Goal: Task Accomplishment & Management: Complete application form

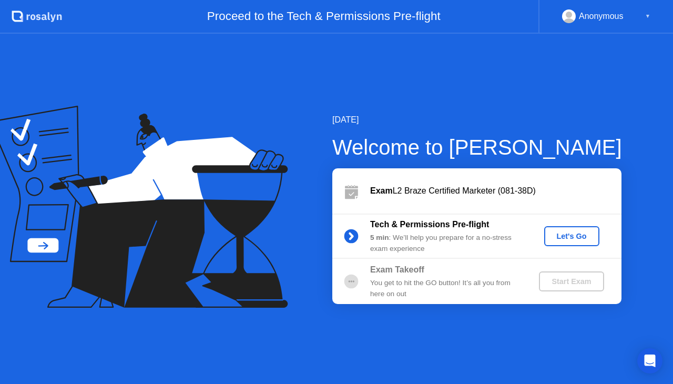
click at [567, 240] on div "Let's Go" at bounding box center [572, 236] width 47 height 8
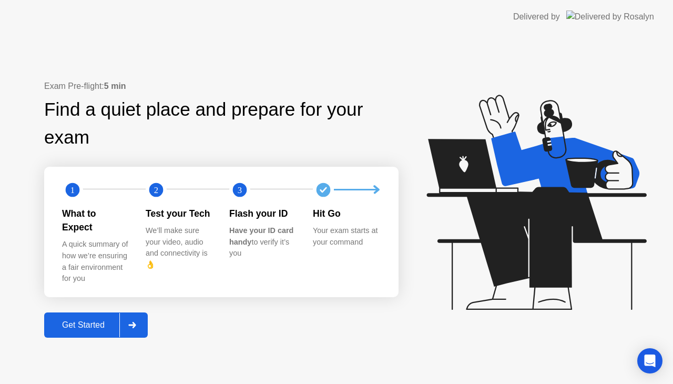
click at [86, 320] on div "Get Started" at bounding box center [83, 324] width 72 height 9
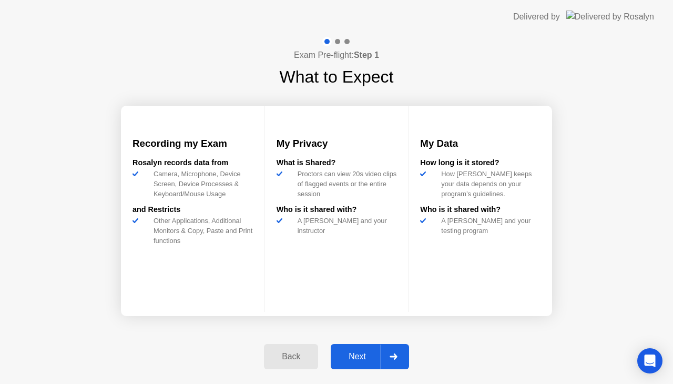
click at [357, 357] on div "Next" at bounding box center [357, 356] width 47 height 9
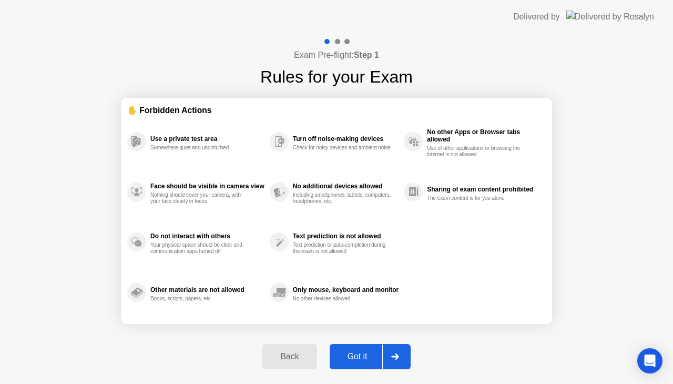
click at [357, 357] on div "Got it" at bounding box center [357, 356] width 49 height 9
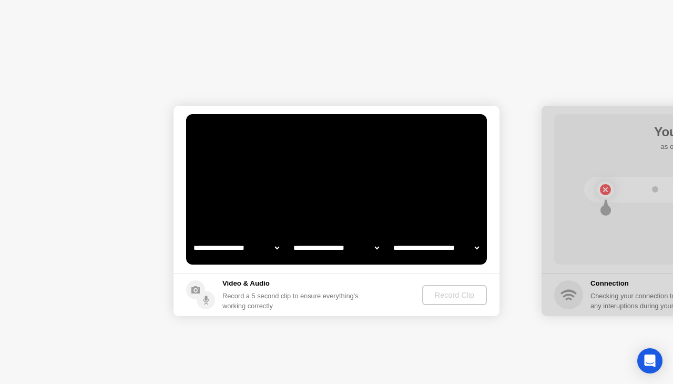
select select "**********"
select select "*******"
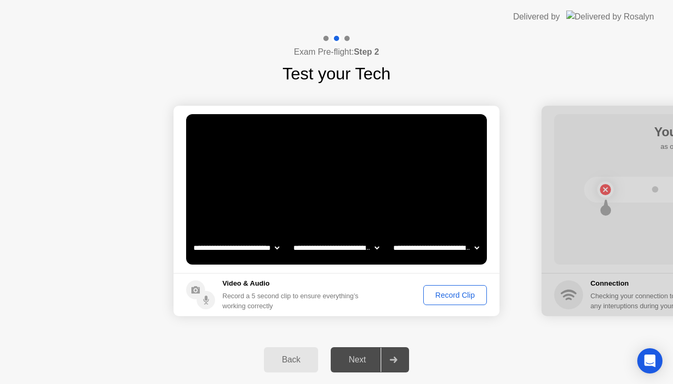
click at [357, 357] on div "Next" at bounding box center [357, 359] width 47 height 9
click at [449, 301] on button "Record Clip" at bounding box center [456, 295] width 64 height 20
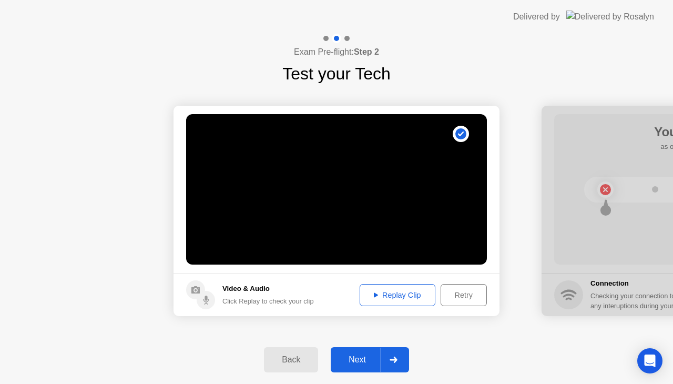
click at [358, 359] on div "Next" at bounding box center [357, 359] width 47 height 9
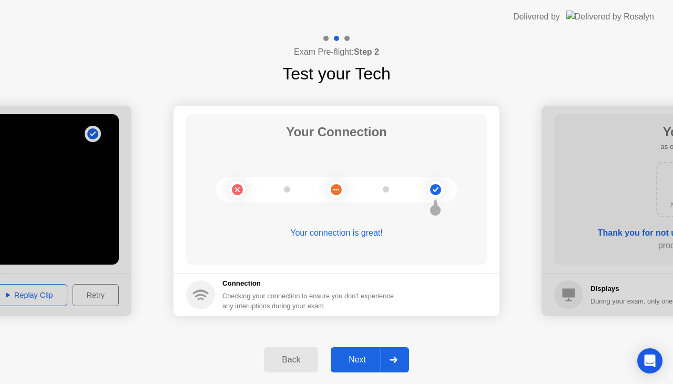
click at [350, 364] on div "Next" at bounding box center [357, 359] width 47 height 9
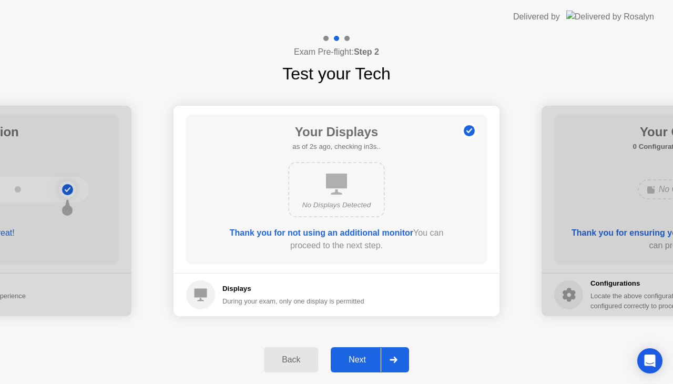
click at [350, 364] on div "Next" at bounding box center [357, 359] width 47 height 9
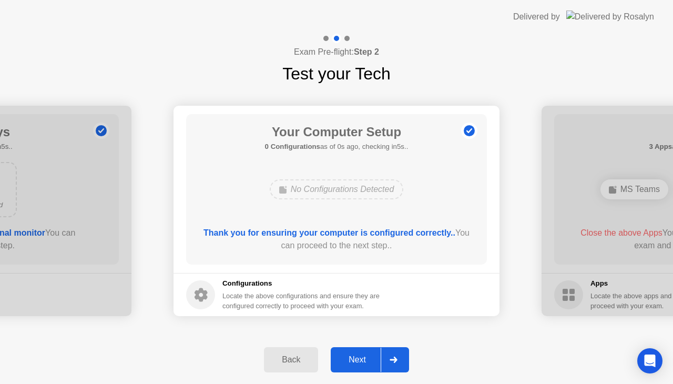
click at [350, 364] on div "Next" at bounding box center [357, 359] width 47 height 9
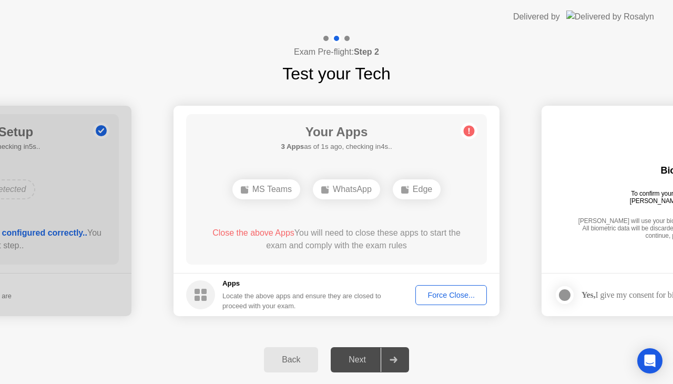
click at [446, 296] on div "Force Close..." at bounding box center [451, 295] width 64 height 8
click at [467, 296] on div "Force Close..." at bounding box center [451, 295] width 64 height 8
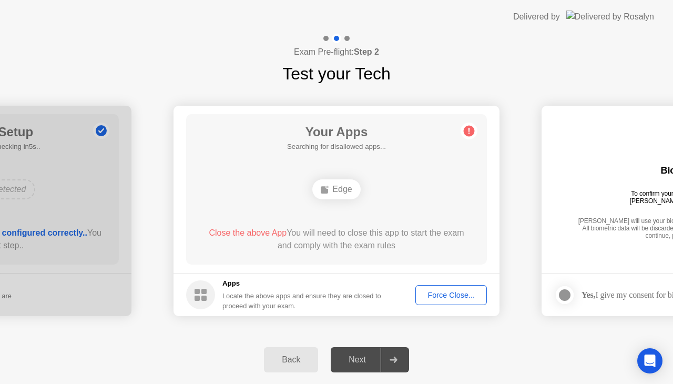
click at [452, 295] on div "Force Close..." at bounding box center [451, 295] width 64 height 8
click at [450, 299] on div "Force Close..." at bounding box center [451, 295] width 64 height 8
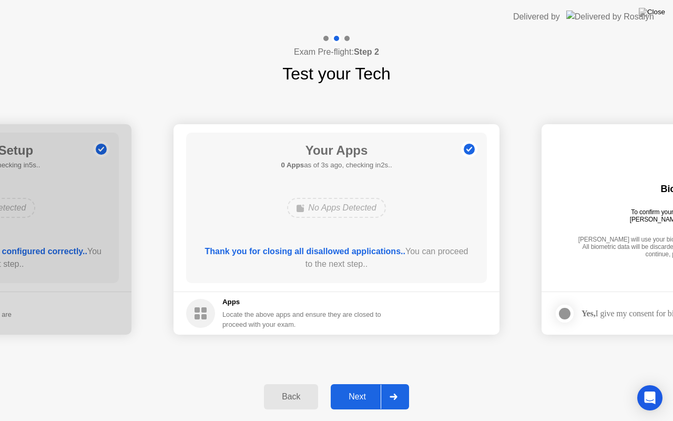
click at [359, 384] on button "Next" at bounding box center [370, 396] width 78 height 25
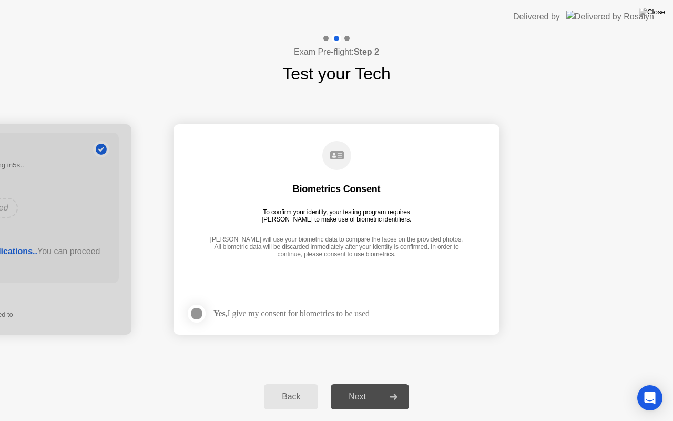
click at [194, 314] on div at bounding box center [196, 313] width 13 height 13
click at [357, 384] on div "Next" at bounding box center [357, 396] width 47 height 9
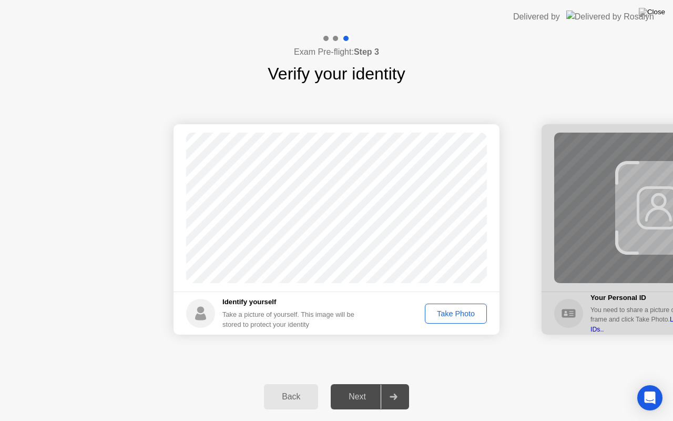
click at [463, 318] on div "Take Photo" at bounding box center [456, 313] width 55 height 8
click at [365, 384] on div "Next" at bounding box center [357, 396] width 47 height 9
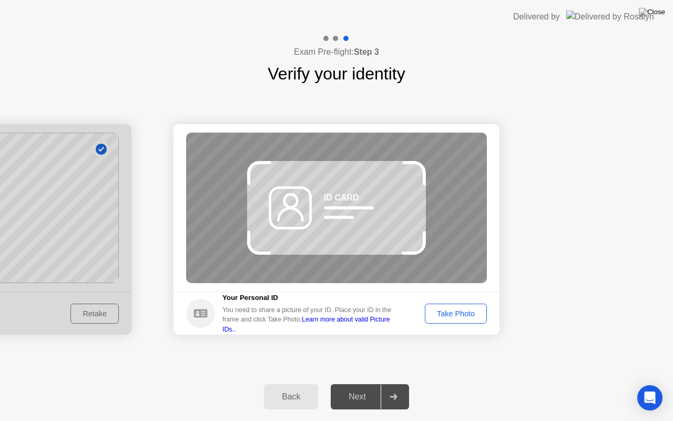
click at [294, 384] on div "Back" at bounding box center [291, 396] width 48 height 9
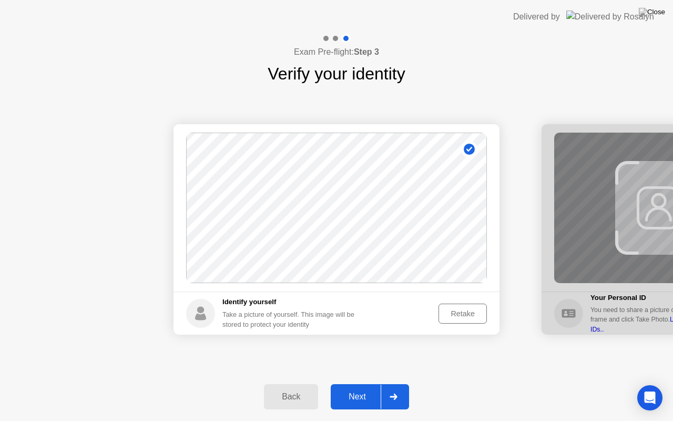
click at [470, 149] on icon at bounding box center [470, 149] width 6 height 5
click at [459, 315] on div "Retake" at bounding box center [462, 313] width 41 height 8
click at [459, 315] on div "Take Photo" at bounding box center [456, 313] width 55 height 8
click at [358, 384] on div "Next" at bounding box center [357, 396] width 47 height 9
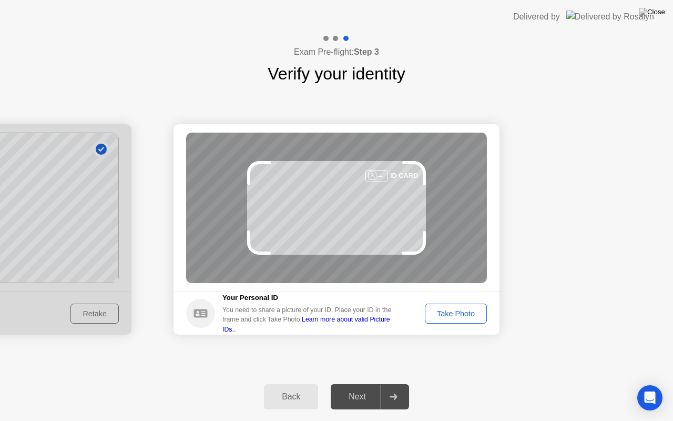
click at [463, 320] on button "Take Photo" at bounding box center [456, 314] width 62 height 20
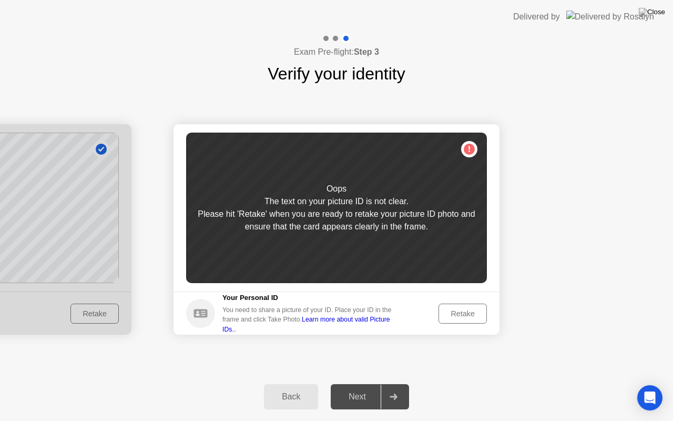
click at [463, 320] on button "Retake" at bounding box center [463, 314] width 48 height 20
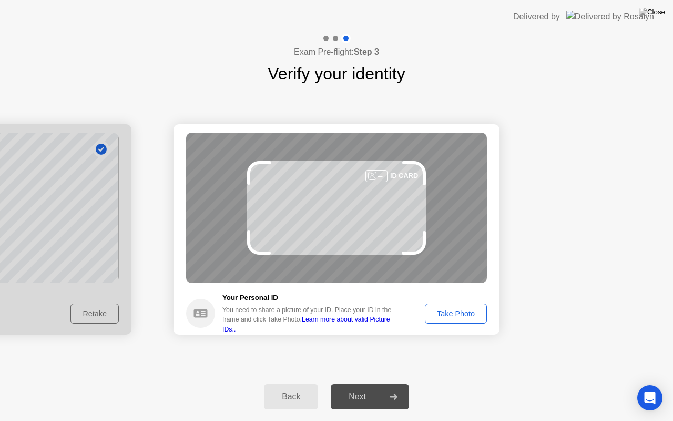
click at [463, 320] on button "Take Photo" at bounding box center [456, 314] width 62 height 20
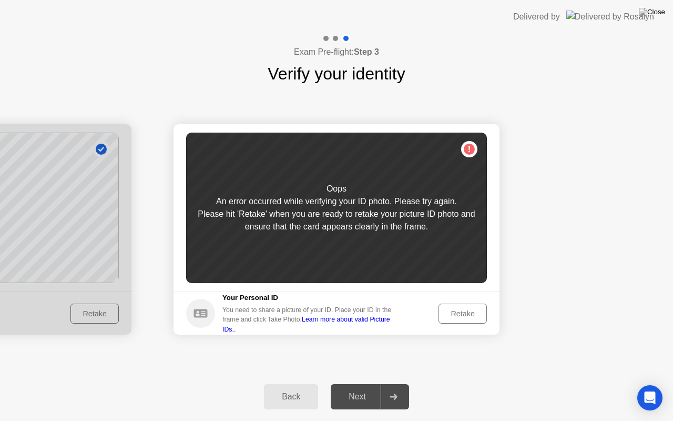
click at [463, 320] on button "Retake" at bounding box center [463, 314] width 48 height 20
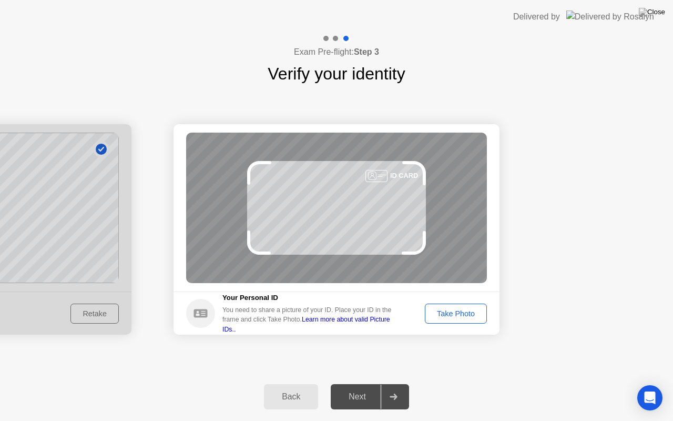
click at [450, 322] on button "Take Photo" at bounding box center [456, 314] width 62 height 20
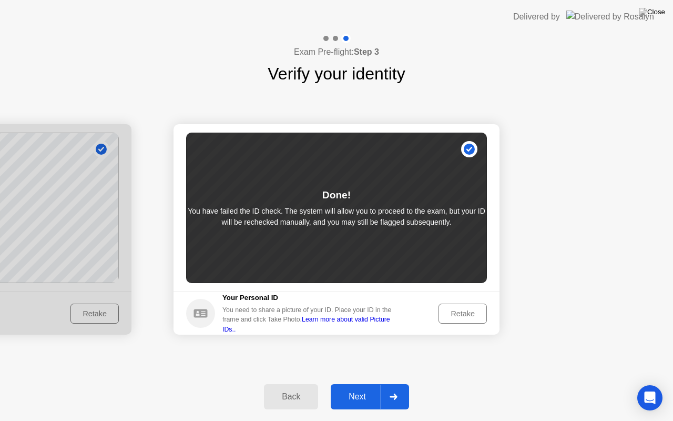
click at [455, 314] on div "Retake" at bounding box center [462, 313] width 41 height 8
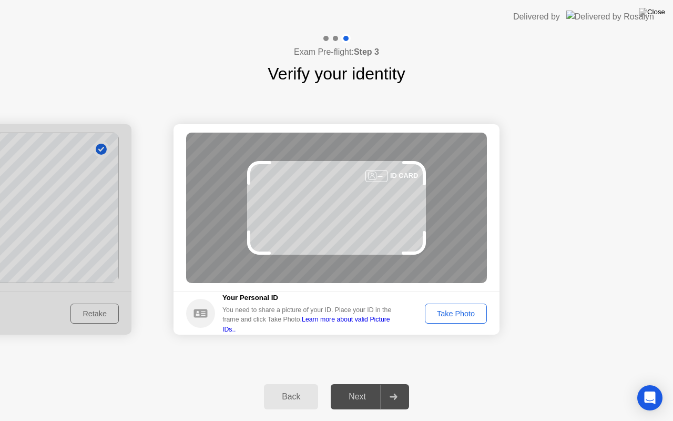
click at [455, 314] on div "Take Photo" at bounding box center [456, 313] width 55 height 8
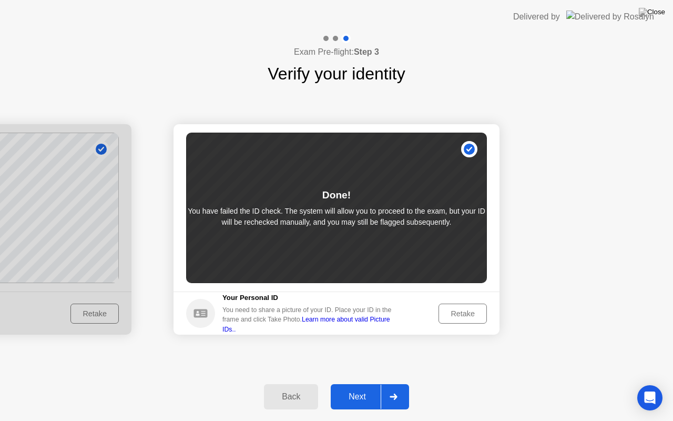
click at [356, 384] on div "Next" at bounding box center [357, 396] width 47 height 9
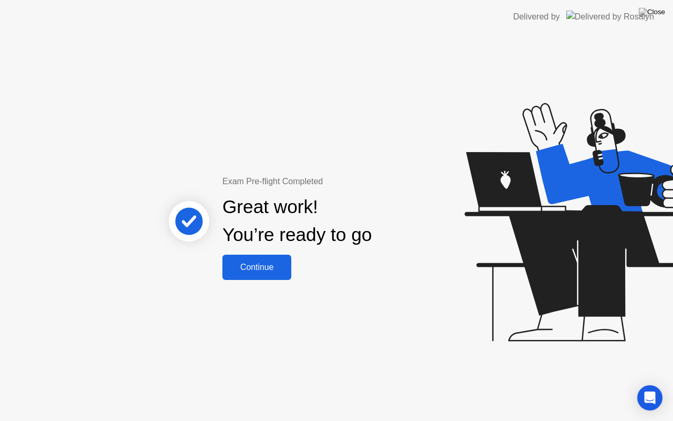
click at [267, 266] on div "Continue" at bounding box center [257, 267] width 63 height 9
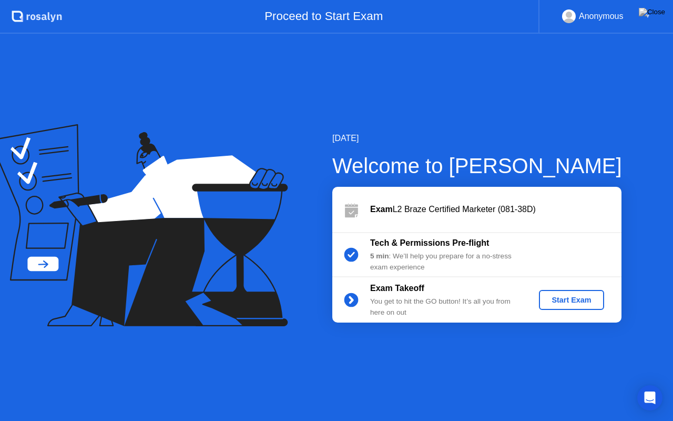
click at [555, 300] on div "Start Exam" at bounding box center [571, 300] width 56 height 8
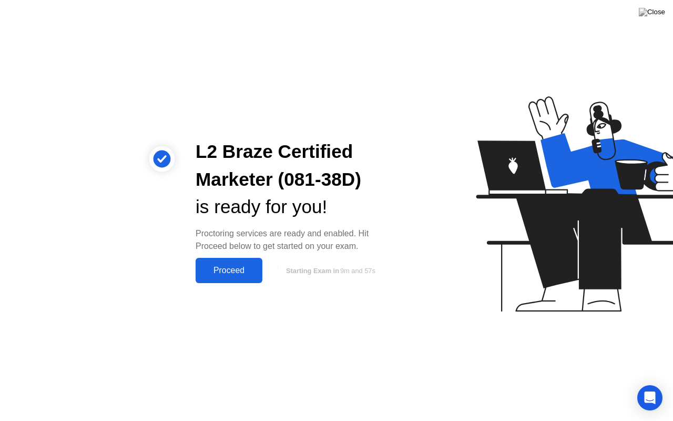
click at [241, 271] on div "Proceed" at bounding box center [229, 270] width 61 height 9
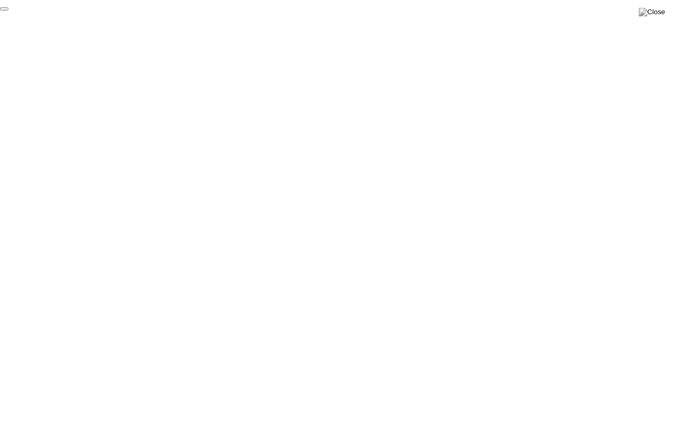
click at [8, 11] on button "End Proctoring Session" at bounding box center [4, 8] width 8 height 3
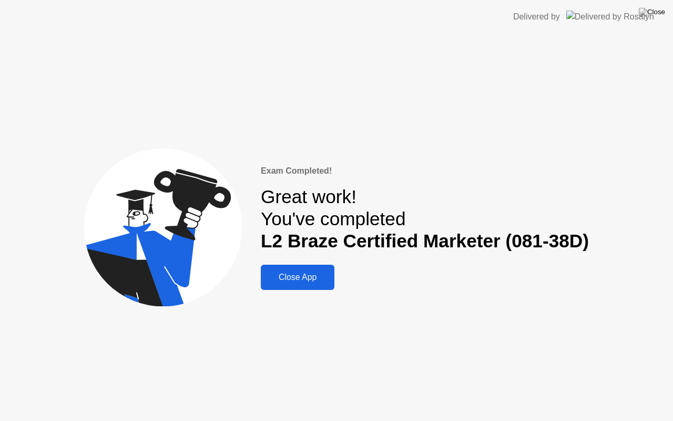
click at [313, 284] on button "Close App" at bounding box center [298, 277] width 74 height 25
